Goal: Task Accomplishment & Management: Use online tool/utility

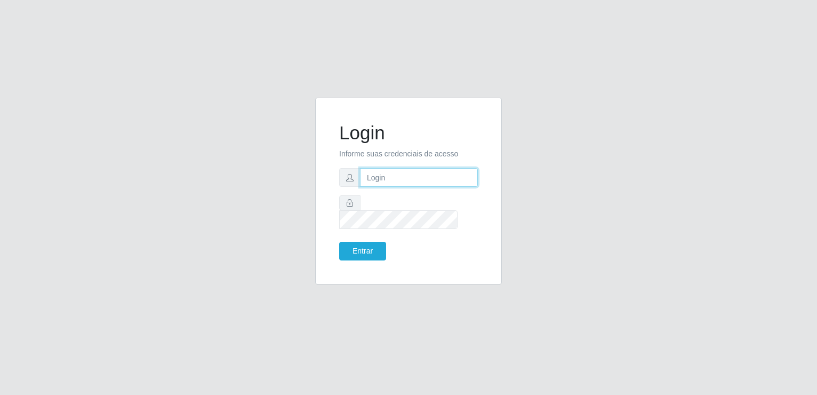
click at [410, 184] on input "text" at bounding box center [419, 177] width 118 height 19
type input "[EMAIL_ADDRESS][DOMAIN_NAME]"
click at [339, 242] on button "Entrar" at bounding box center [362, 251] width 47 height 19
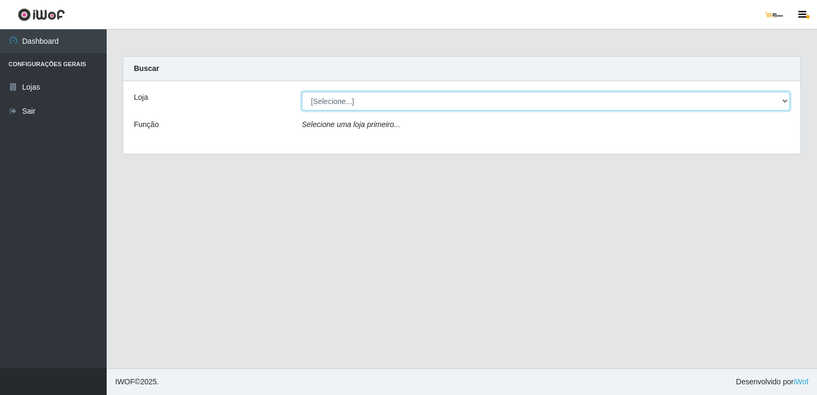
click at [413, 103] on select "[Selecione...] [GEOGRAPHIC_DATA]" at bounding box center [546, 101] width 488 height 19
select select "168"
click at [302, 92] on select "[Selecione...] [GEOGRAPHIC_DATA]" at bounding box center [546, 101] width 488 height 19
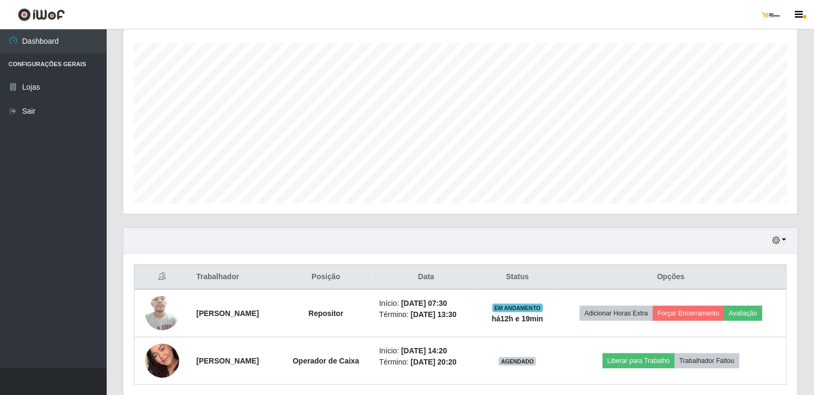
scroll to position [216, 0]
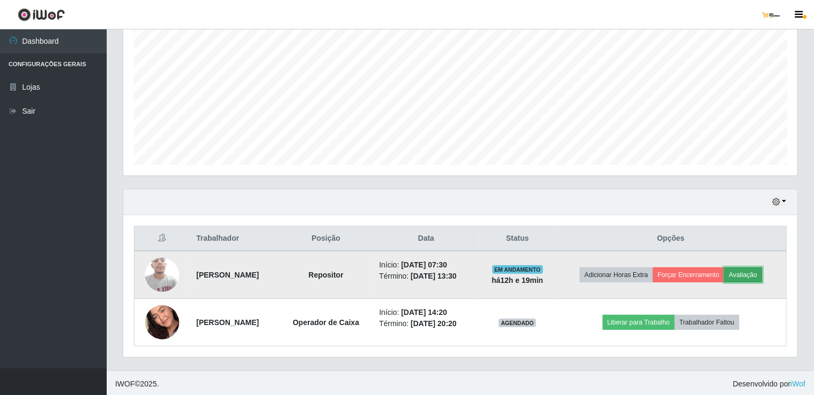
click at [758, 272] on button "Avaliação" at bounding box center [743, 274] width 38 height 15
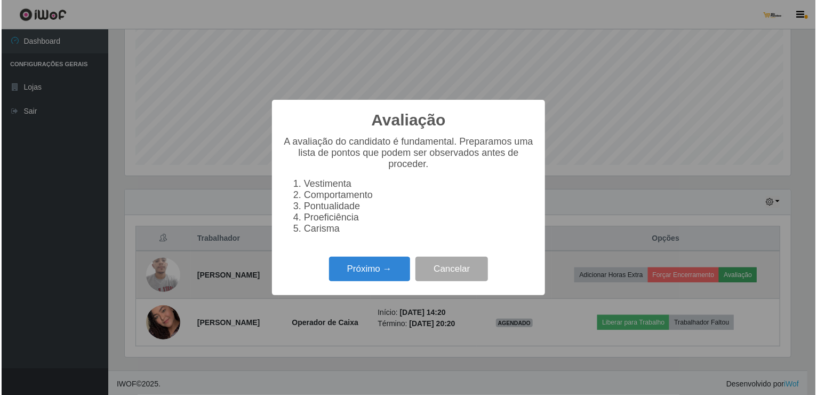
scroll to position [221, 670]
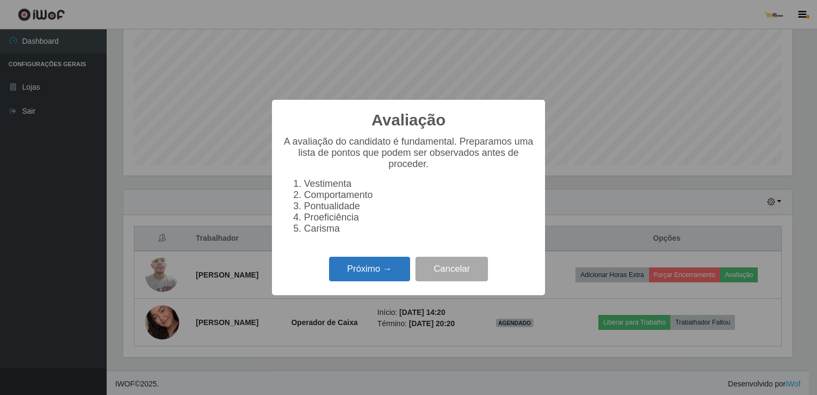
click at [383, 272] on button "Próximo →" at bounding box center [369, 268] width 81 height 25
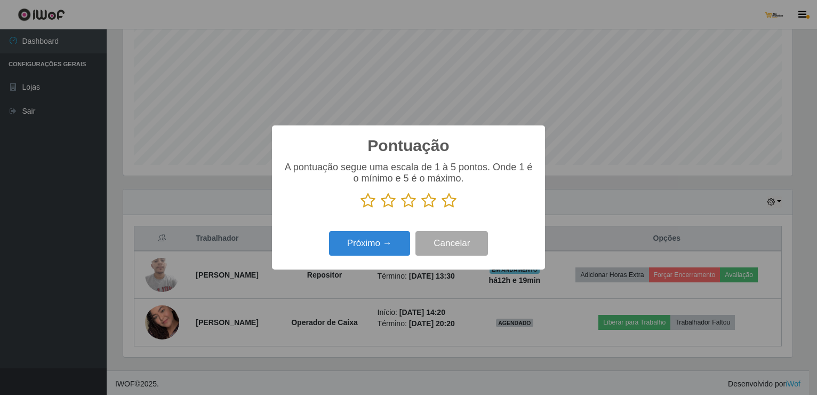
click at [424, 199] on icon at bounding box center [428, 200] width 15 height 16
click at [421, 208] on input "radio" at bounding box center [421, 208] width 0 height 0
click at [394, 245] on button "Próximo →" at bounding box center [369, 243] width 81 height 25
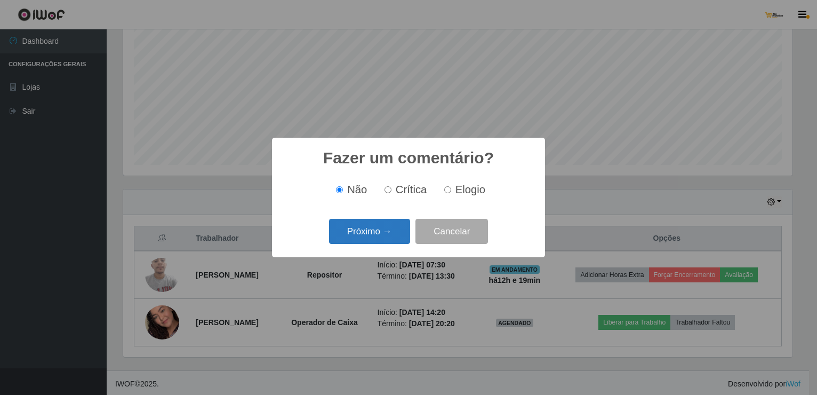
click at [396, 234] on button "Próximo →" at bounding box center [369, 231] width 81 height 25
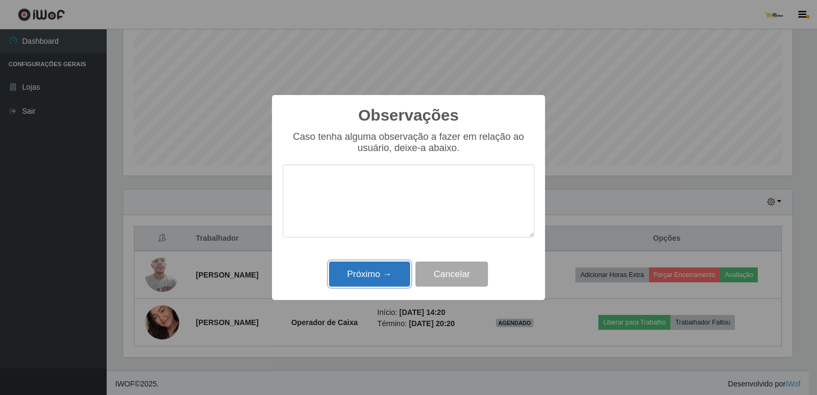
click at [389, 277] on button "Próximo →" at bounding box center [369, 273] width 81 height 25
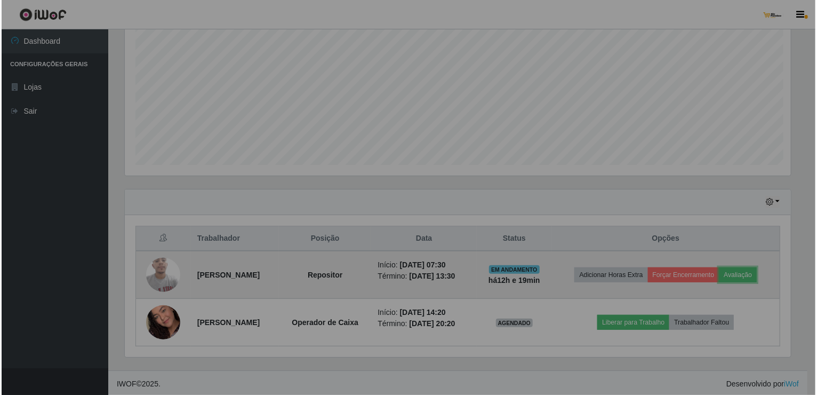
scroll to position [221, 674]
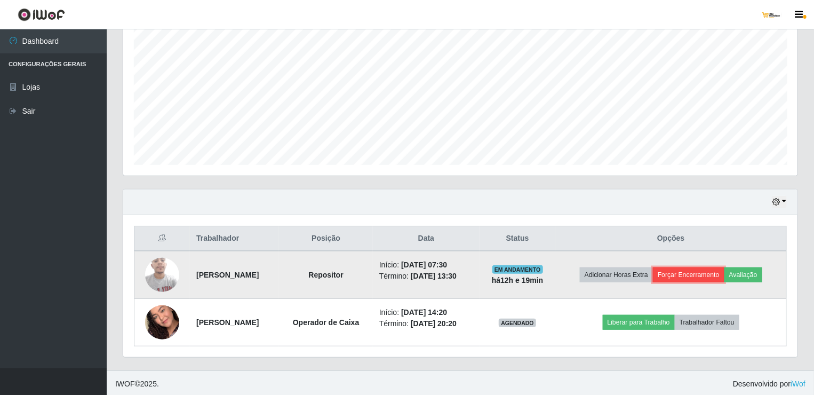
click at [696, 269] on button "Forçar Encerramento" at bounding box center [688, 274] width 71 height 15
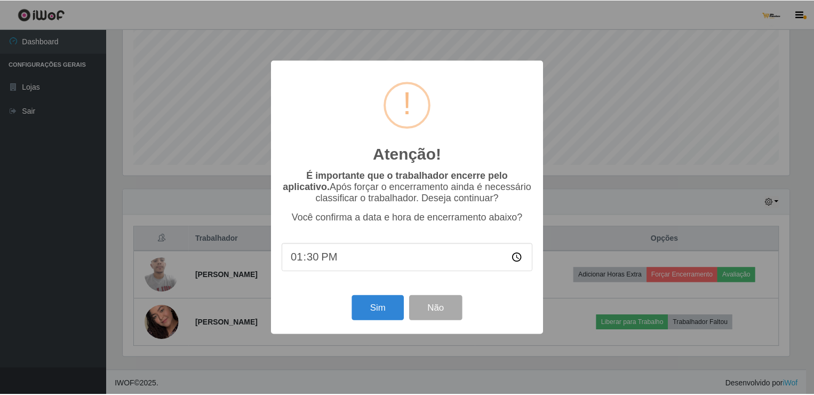
scroll to position [221, 670]
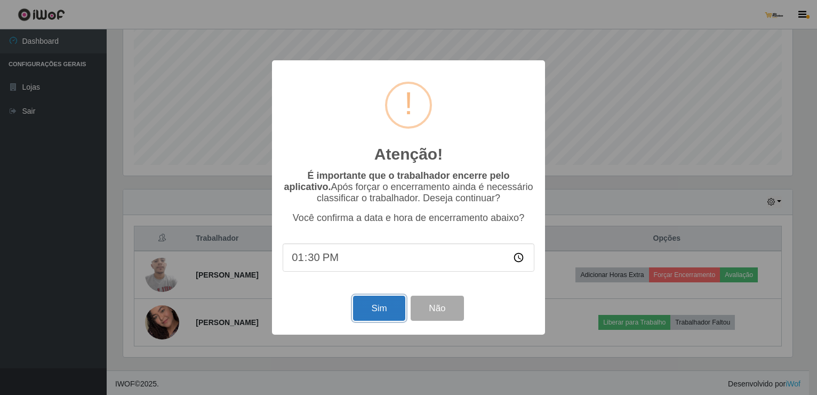
click at [391, 311] on button "Sim" at bounding box center [379, 307] width 52 height 25
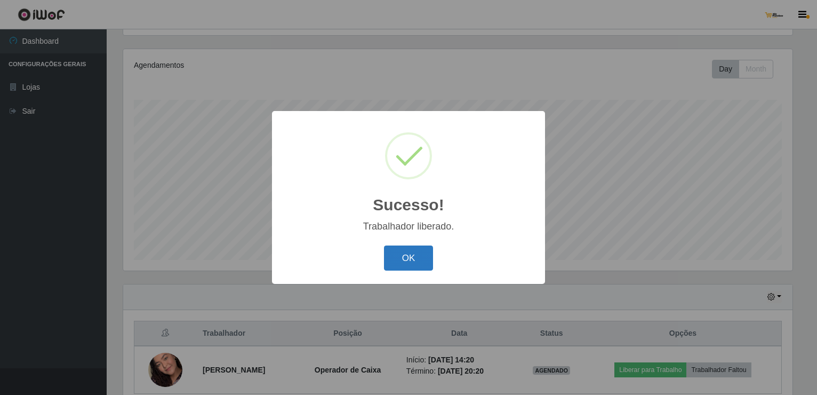
click at [423, 264] on button "OK" at bounding box center [409, 257] width 50 height 25
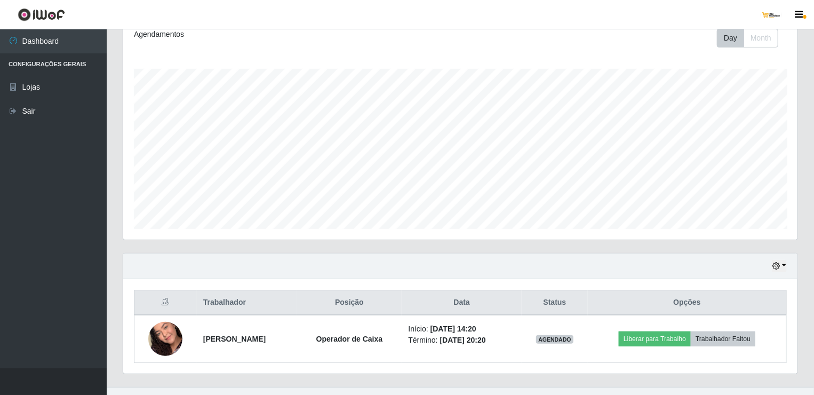
scroll to position [169, 0]
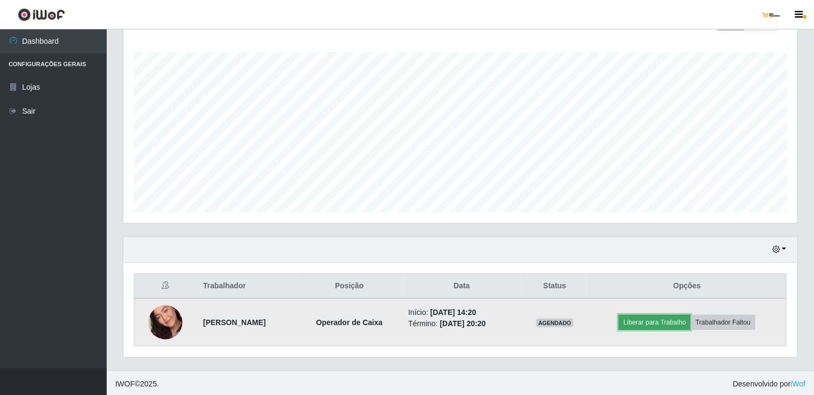
click at [659, 318] on button "Liberar para Trabalho" at bounding box center [655, 322] width 72 height 15
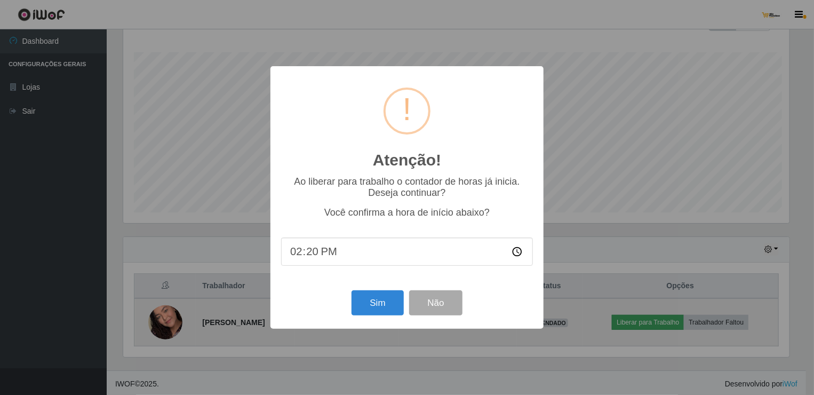
scroll to position [221, 670]
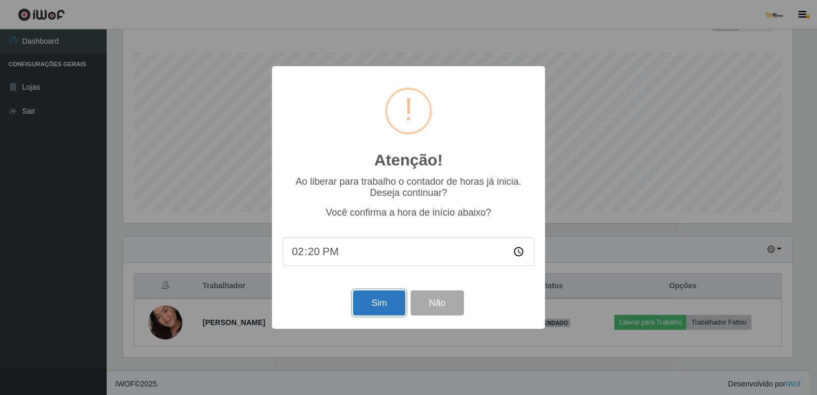
click at [388, 304] on button "Sim" at bounding box center [379, 302] width 52 height 25
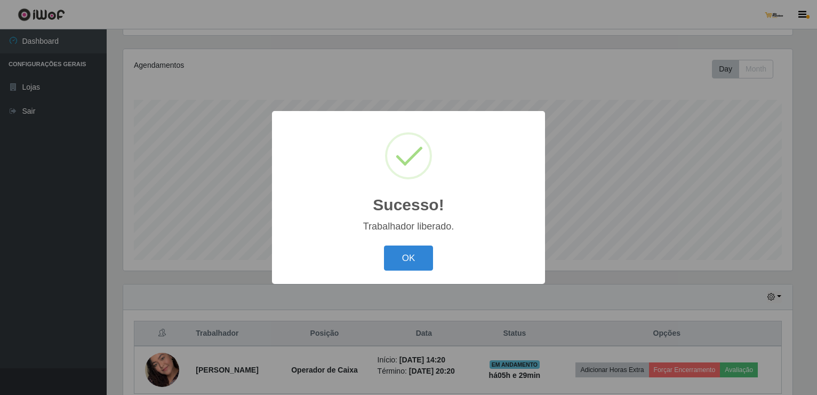
click at [416, 256] on button "OK" at bounding box center [409, 257] width 50 height 25
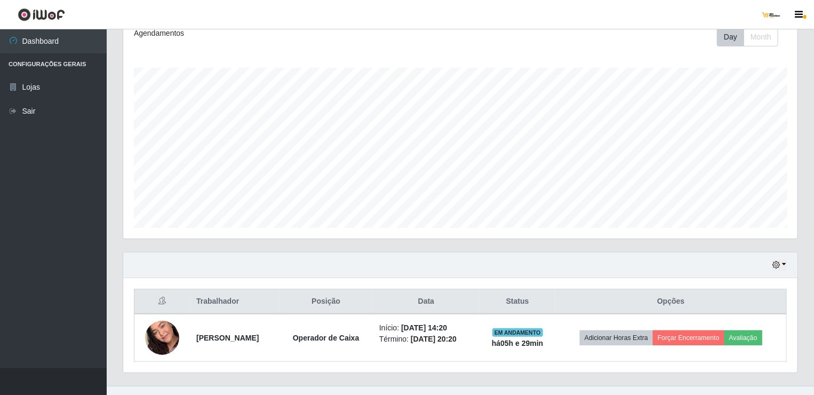
scroll to position [0, 0]
